Goal: Information Seeking & Learning: Find specific page/section

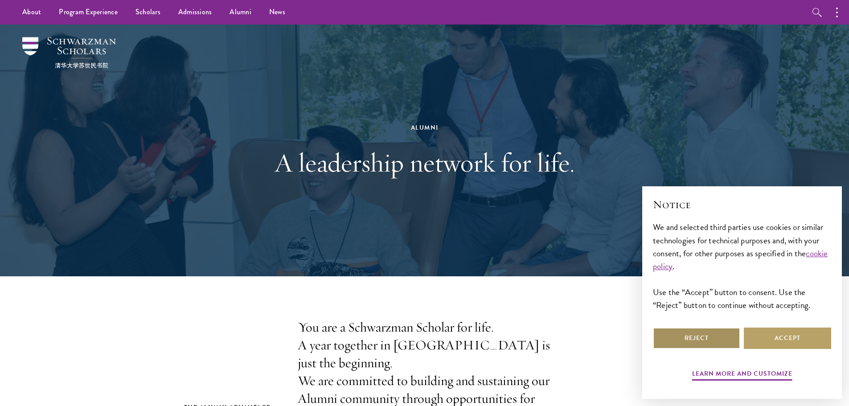
click at [705, 341] on button "Reject" at bounding box center [696, 338] width 87 height 21
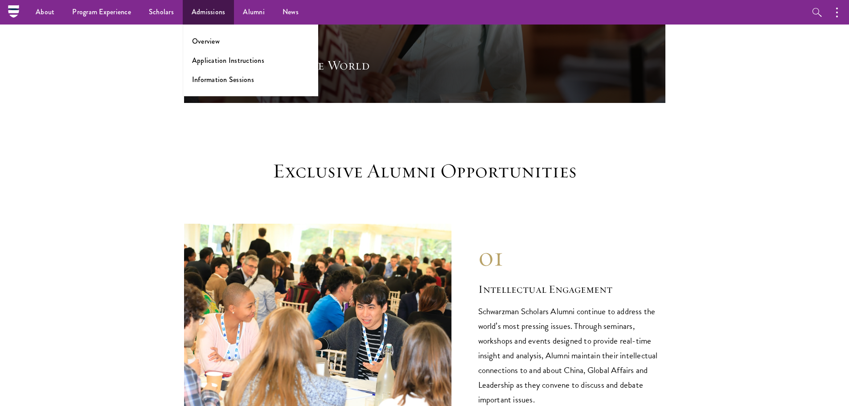
scroll to position [668, 0]
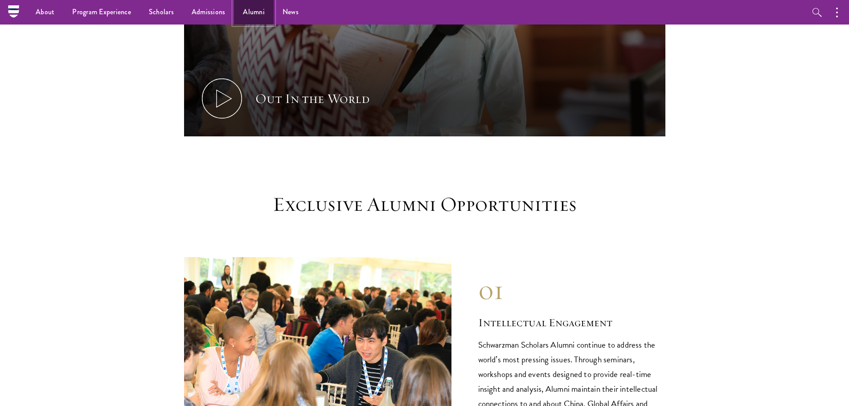
click at [258, 11] on link "Alumni" at bounding box center [254, 12] width 40 height 25
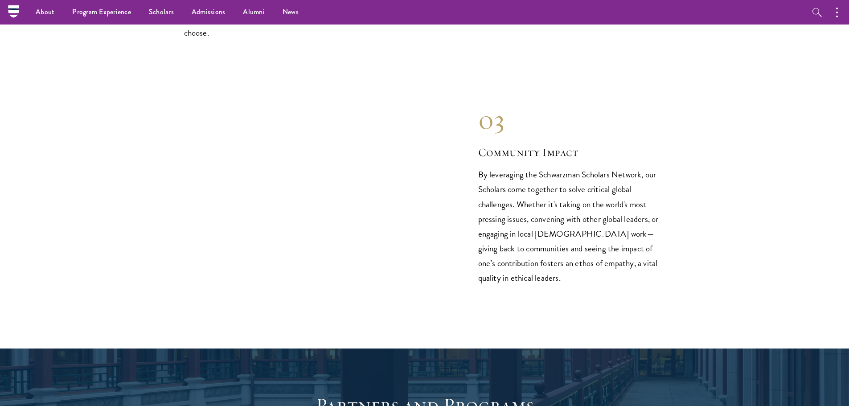
scroll to position [1009, 0]
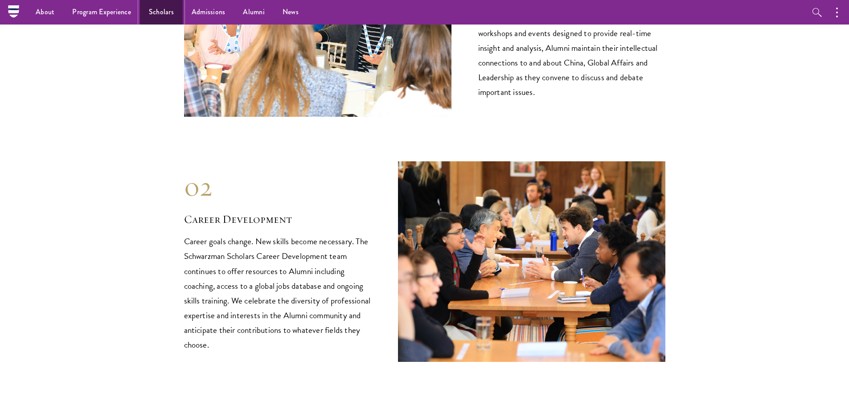
click at [164, 18] on link "Scholars" at bounding box center [161, 12] width 43 height 25
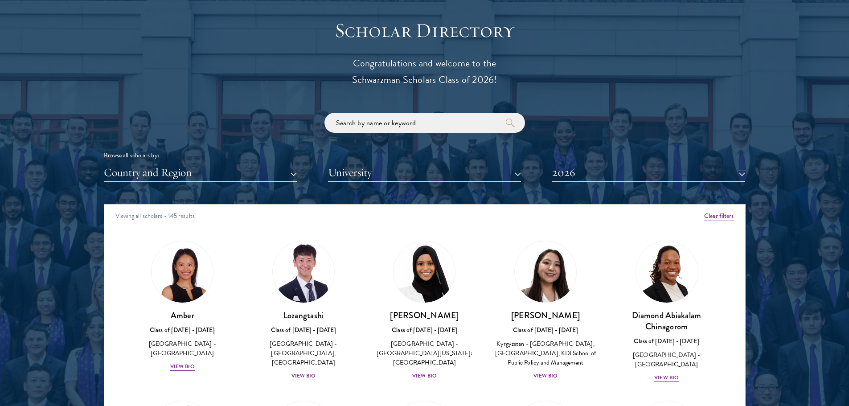
scroll to position [980, 0]
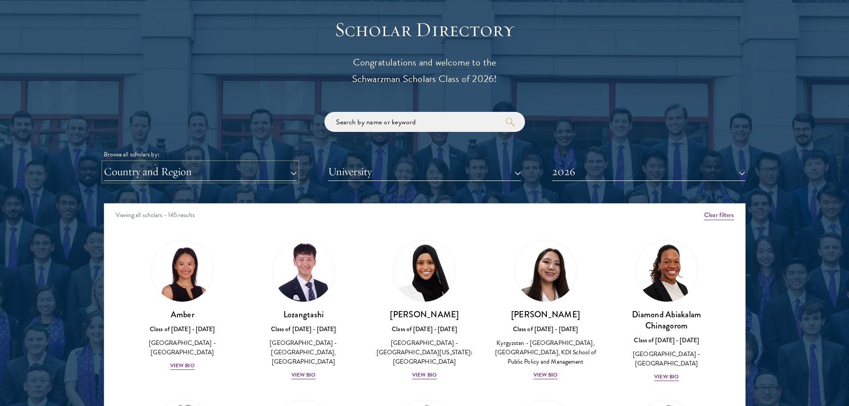
click at [238, 171] on button "Country and Region" at bounding box center [200, 172] width 193 height 18
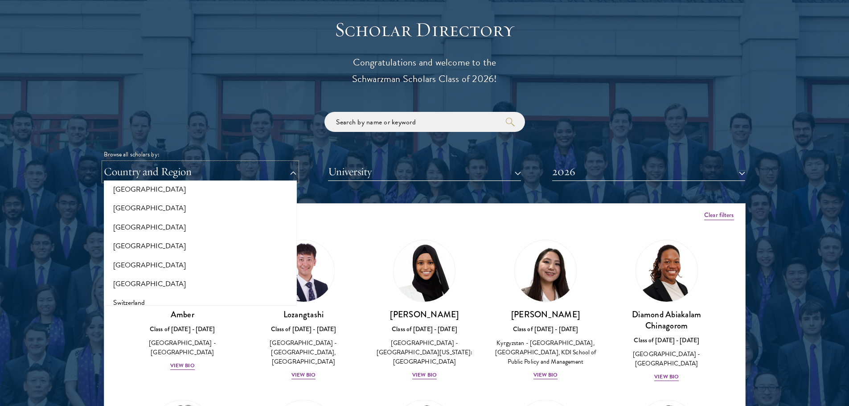
scroll to position [1557, 0]
click at [614, 173] on button "2026" at bounding box center [648, 172] width 193 height 18
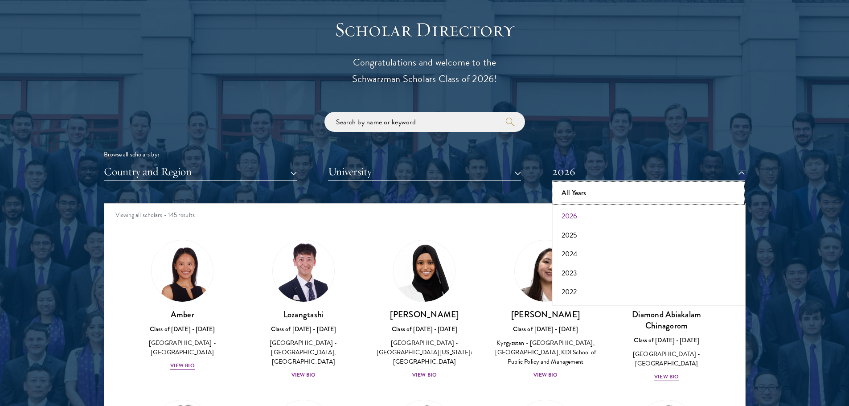
click at [601, 185] on button "All Years" at bounding box center [649, 193] width 188 height 19
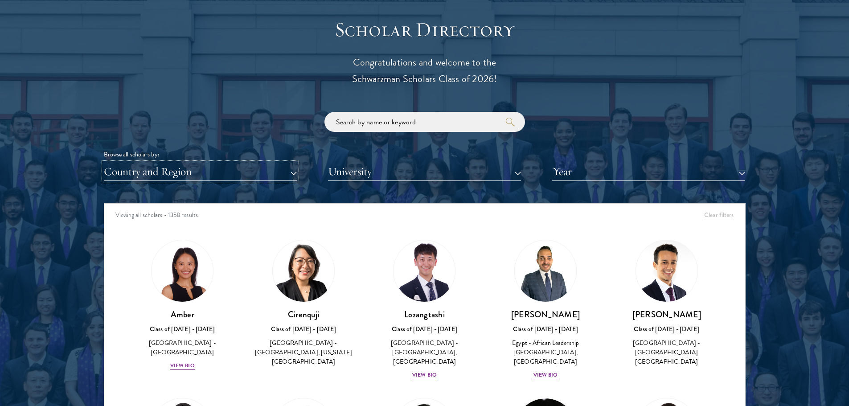
click at [212, 175] on button "Country and Region" at bounding box center [200, 172] width 193 height 18
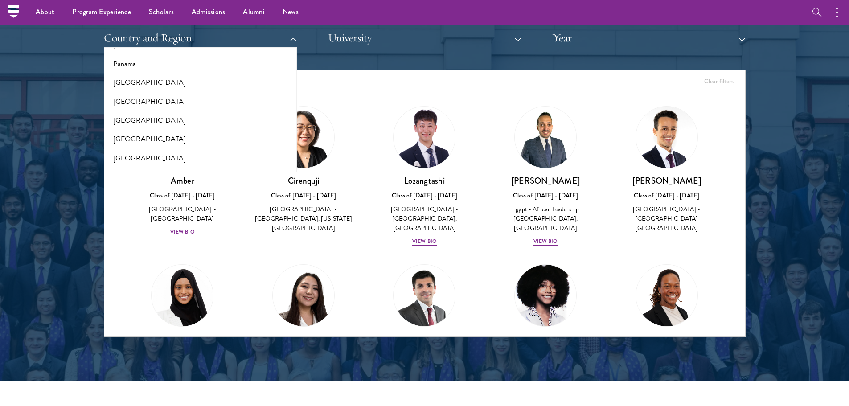
scroll to position [1289, 0]
click at [229, 139] on button "[GEOGRAPHIC_DATA]" at bounding box center [201, 134] width 188 height 19
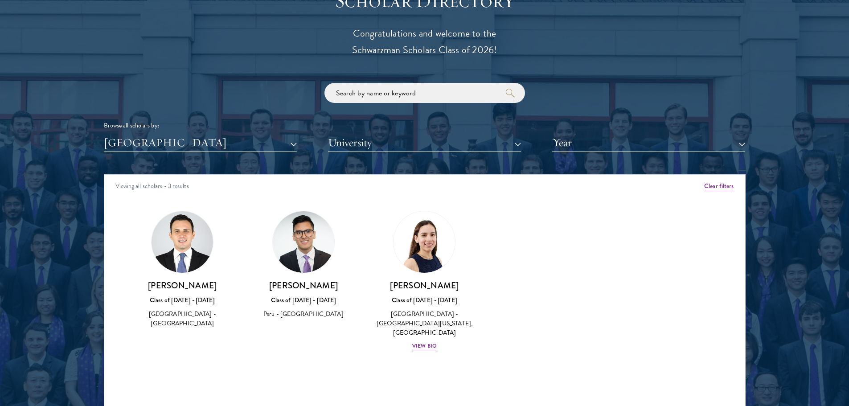
scroll to position [1024, 0]
